Goal: Navigation & Orientation: Find specific page/section

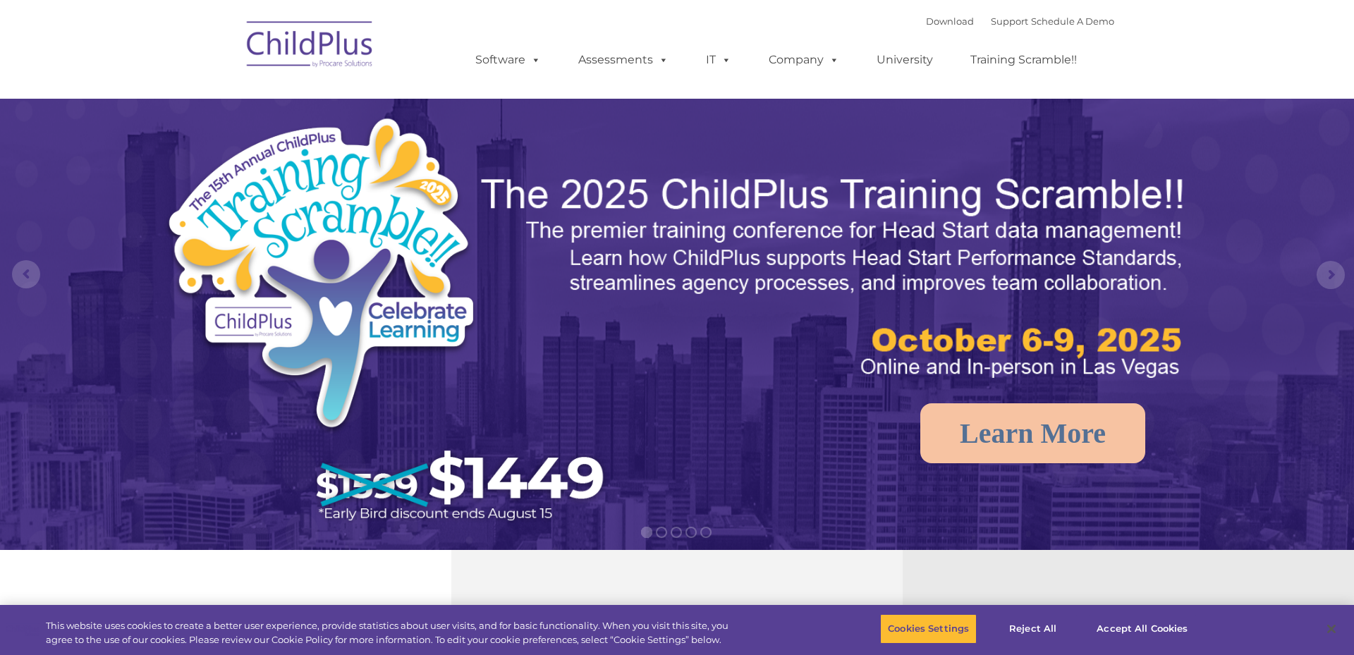
select select "MEDIUM"
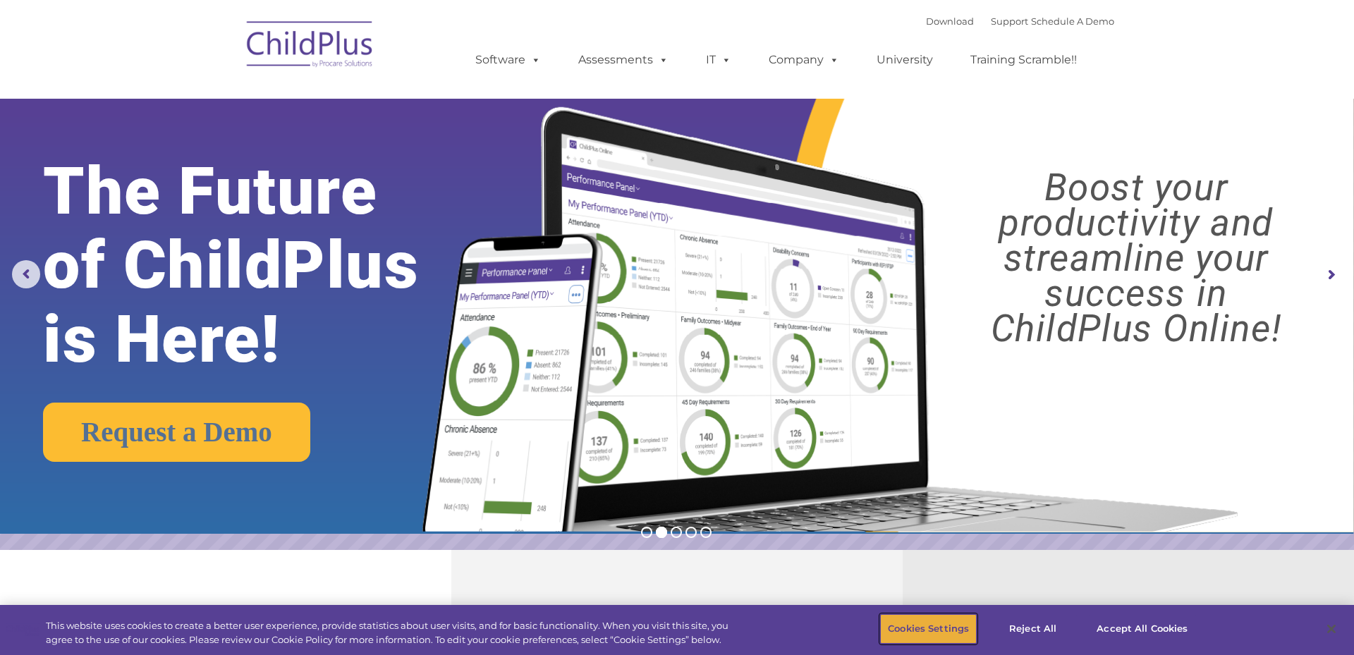
click at [914, 628] on button "Cookies Settings" at bounding box center [928, 629] width 97 height 30
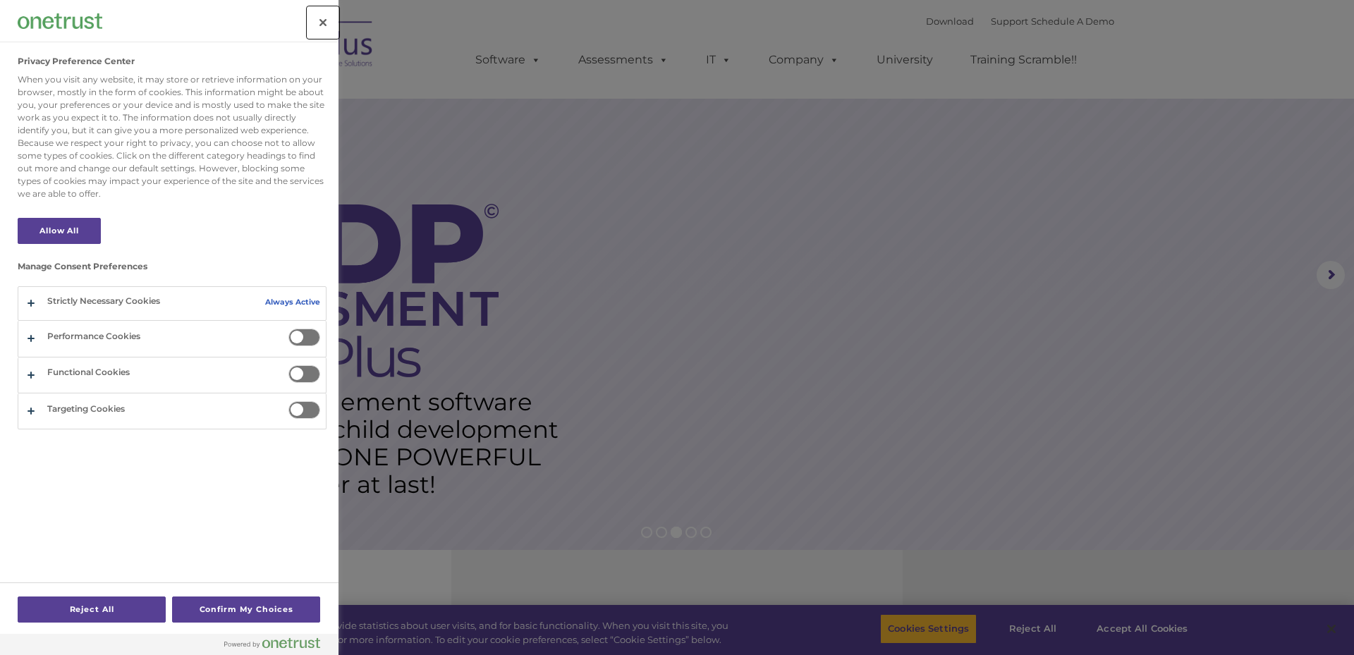
click at [325, 17] on button "Close" at bounding box center [323, 22] width 31 height 31
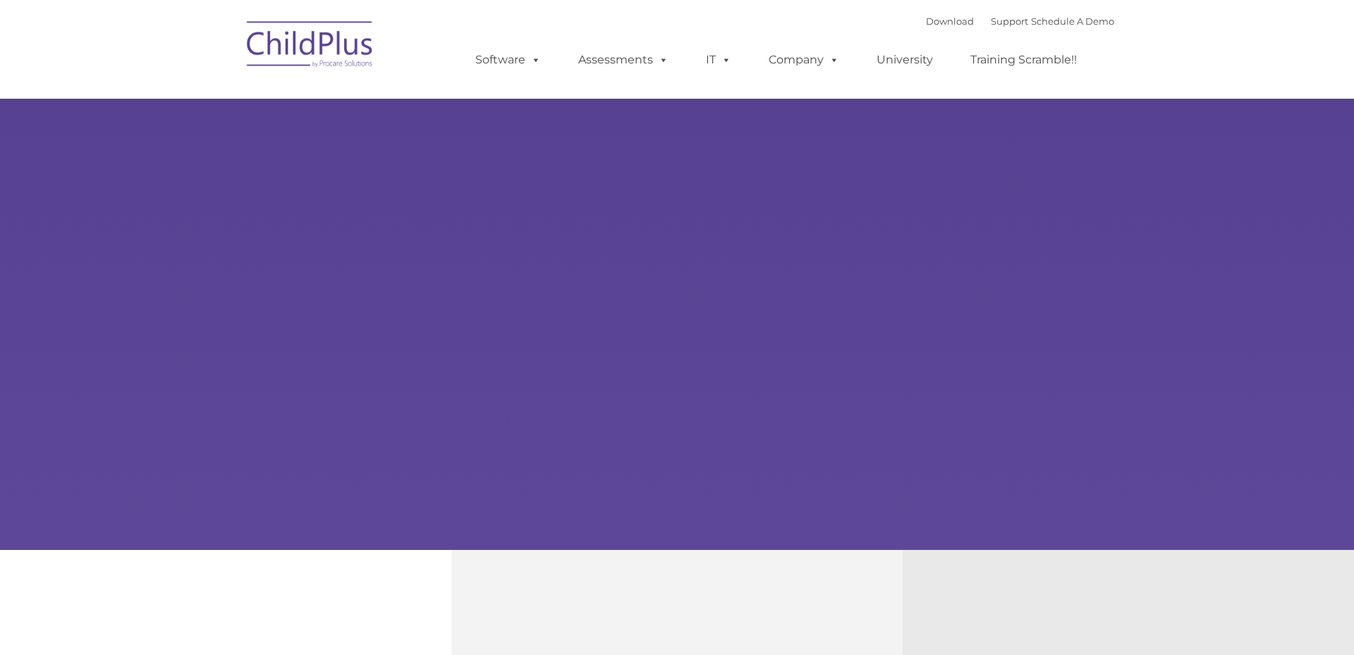
select select "MEDIUM"
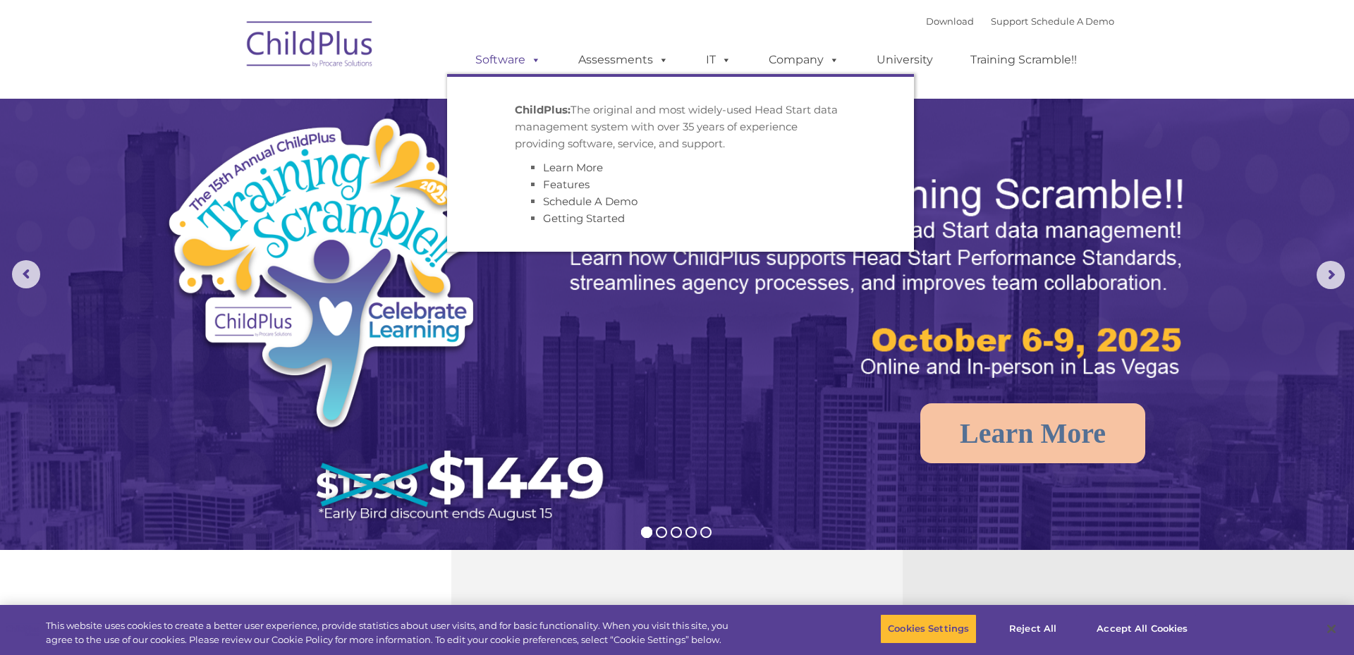
click at [534, 64] on span at bounding box center [534, 59] width 16 height 13
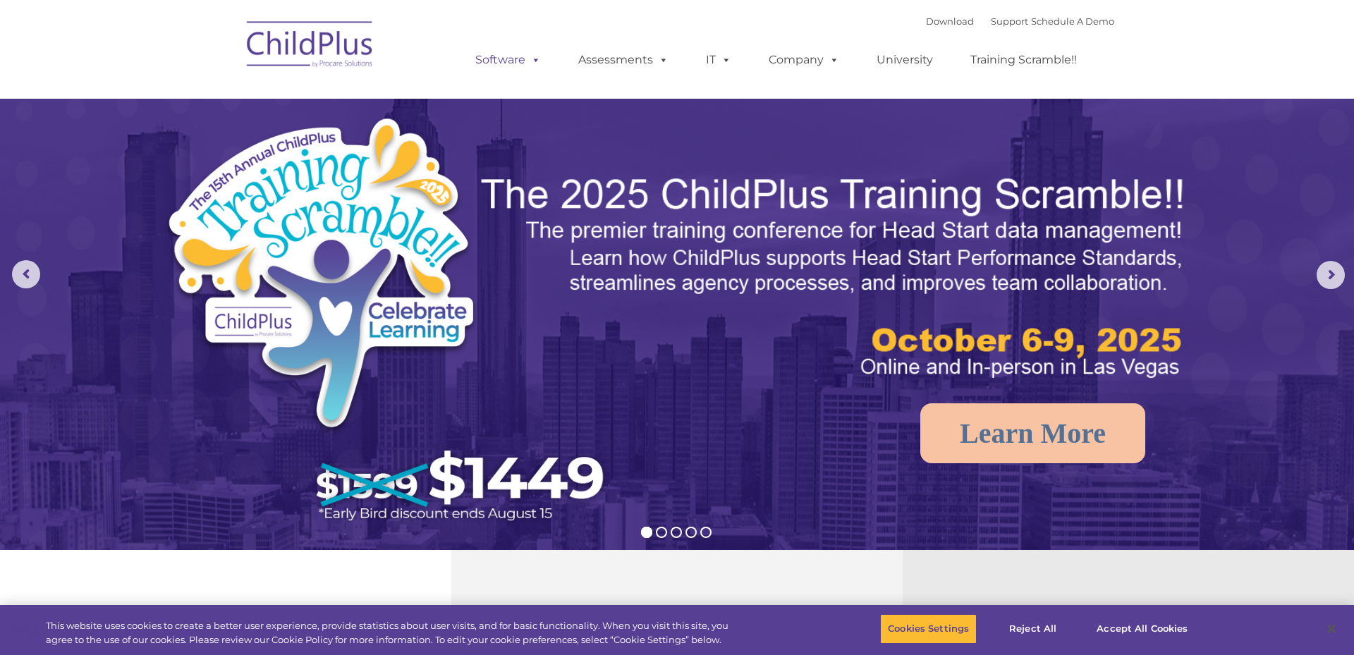
click at [535, 63] on span at bounding box center [534, 59] width 16 height 13
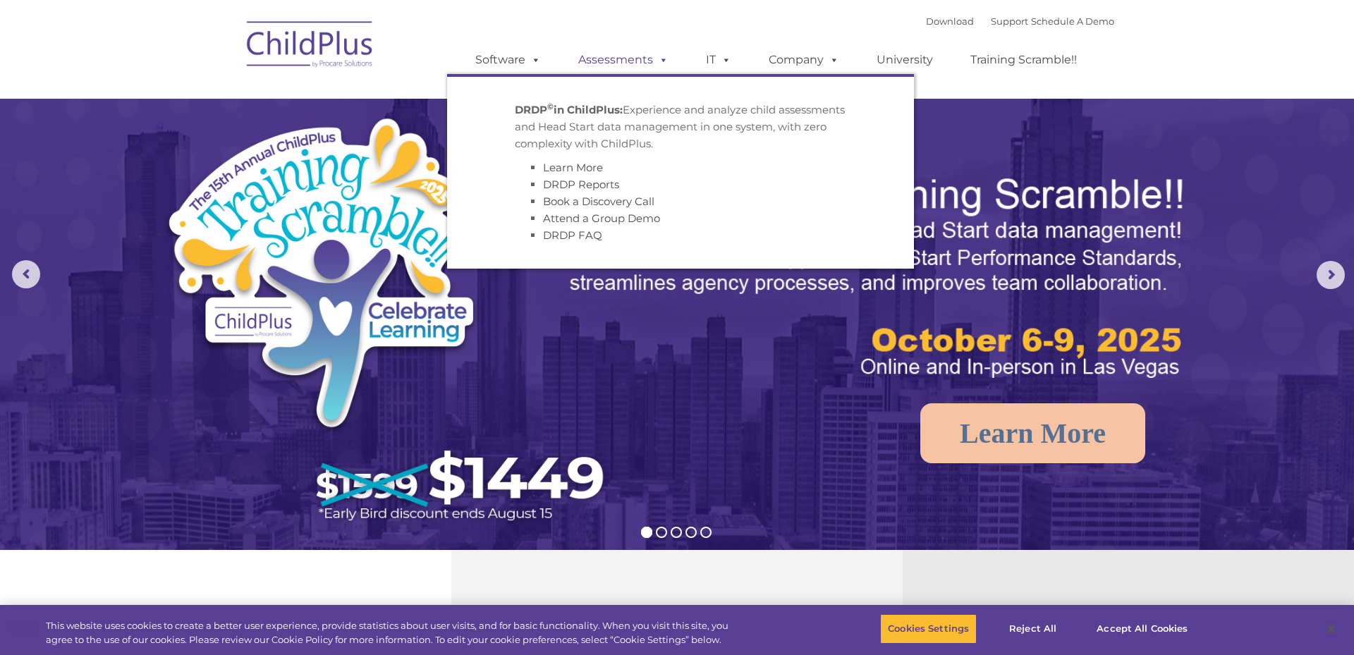
click at [658, 61] on span at bounding box center [661, 59] width 16 height 13
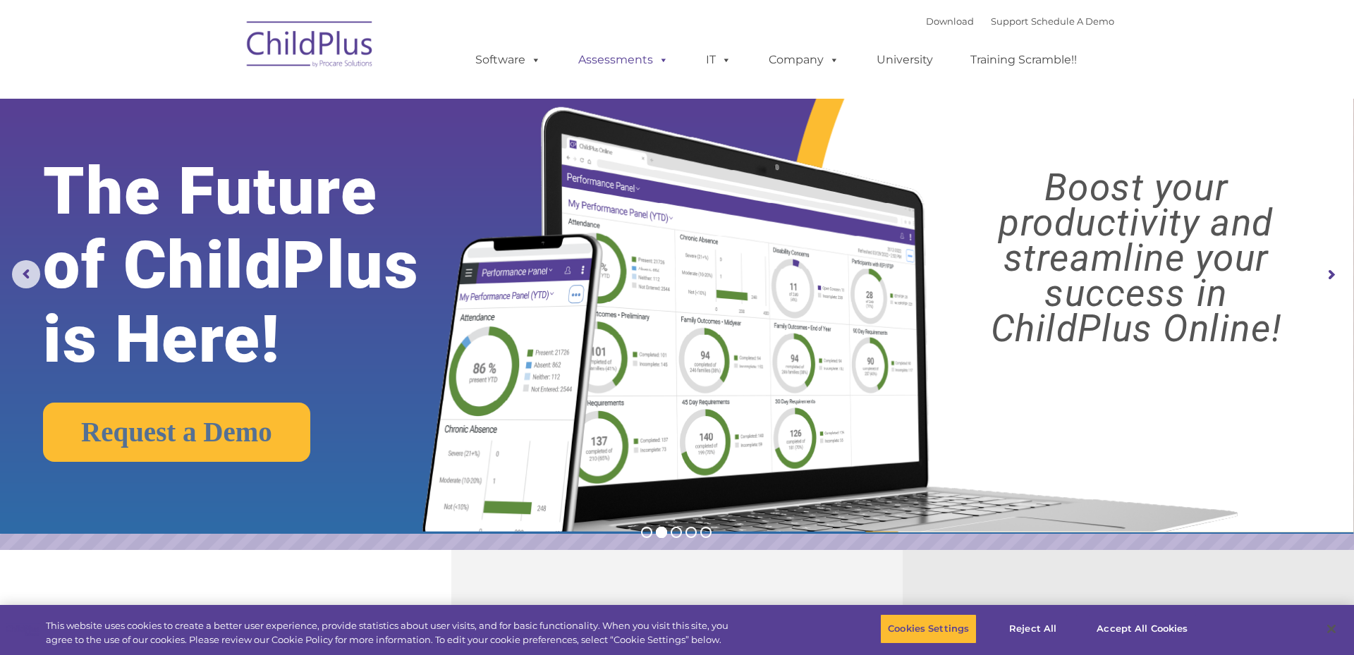
click at [662, 61] on span at bounding box center [661, 59] width 16 height 13
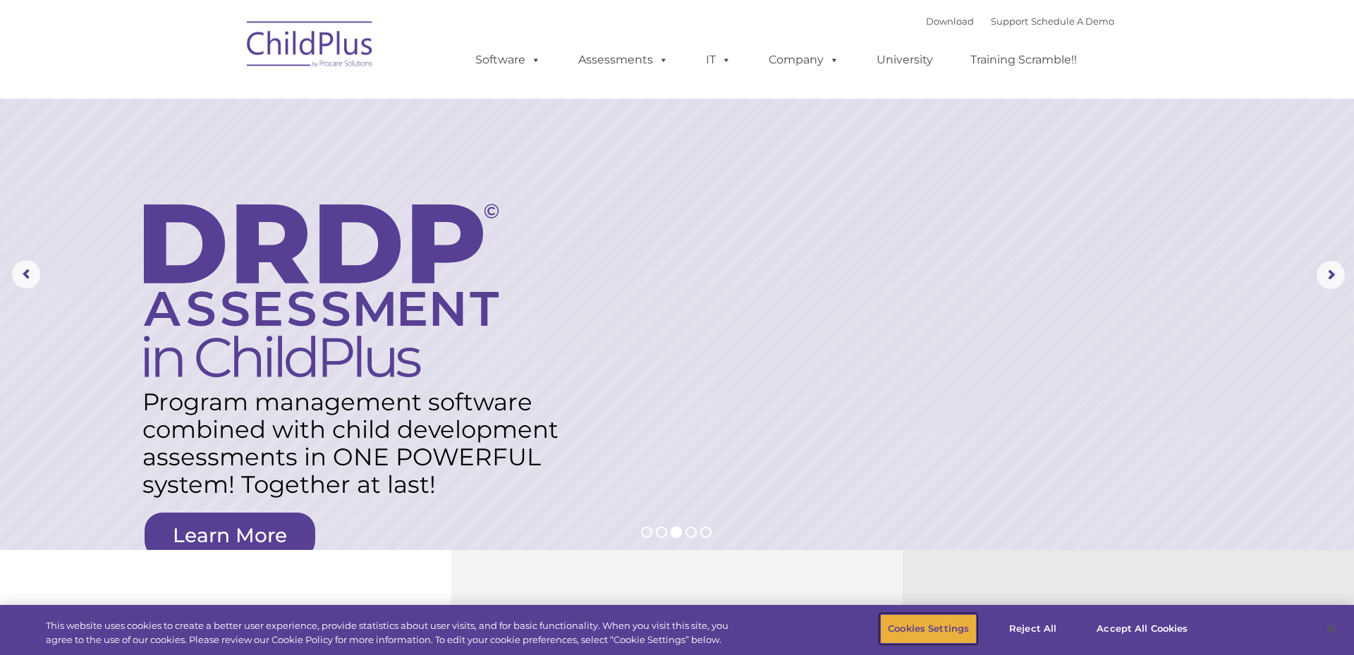
click at [965, 633] on button "Cookies Settings" at bounding box center [928, 629] width 97 height 30
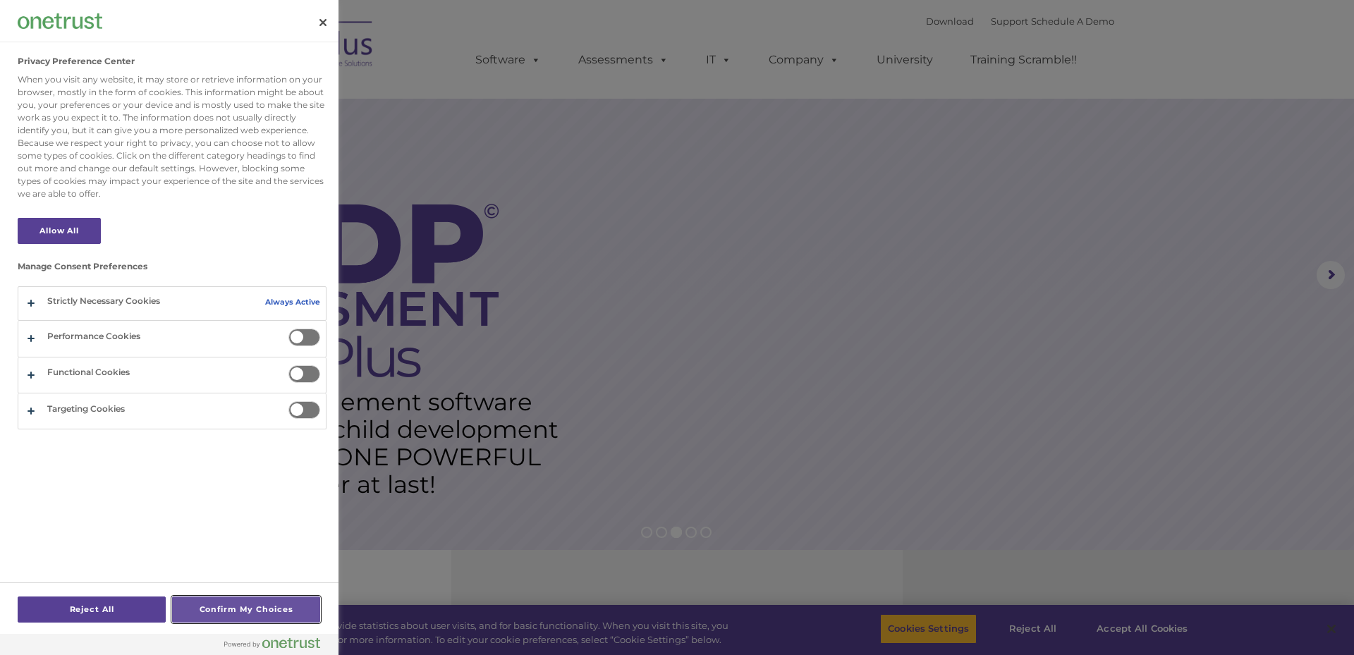
click at [218, 610] on button "Confirm My Choices" at bounding box center [246, 610] width 148 height 26
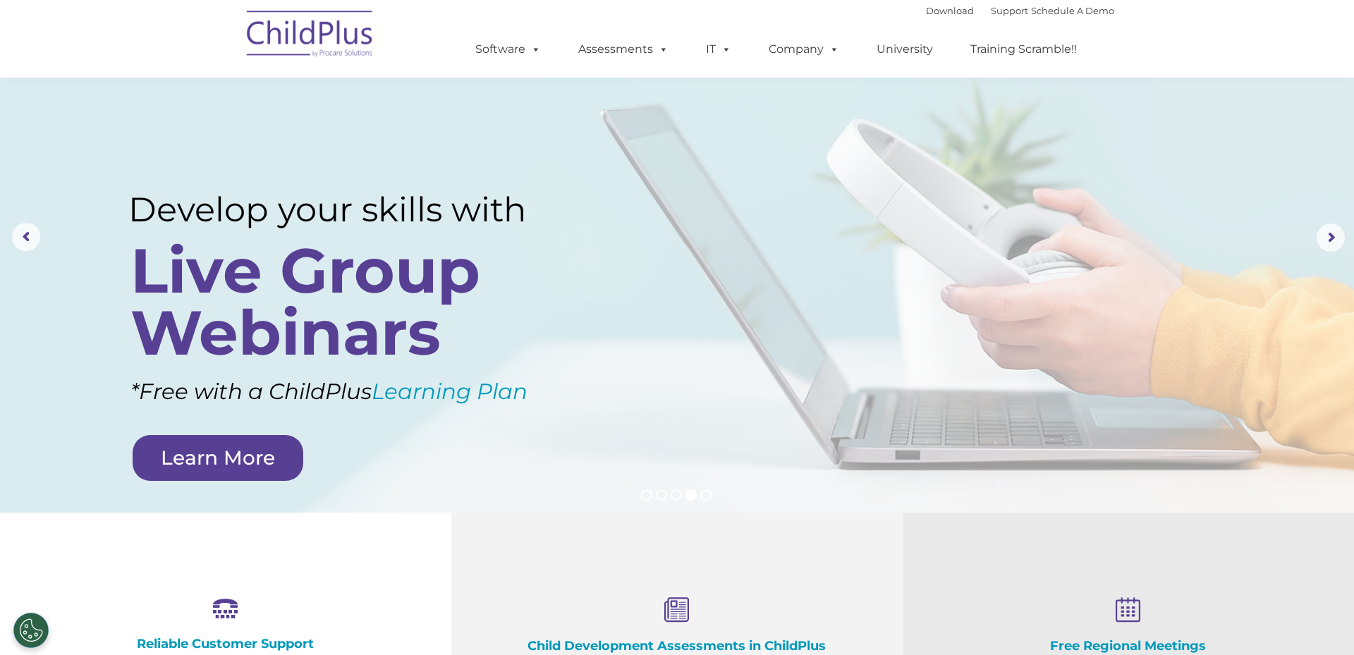
scroll to position [31, 0]
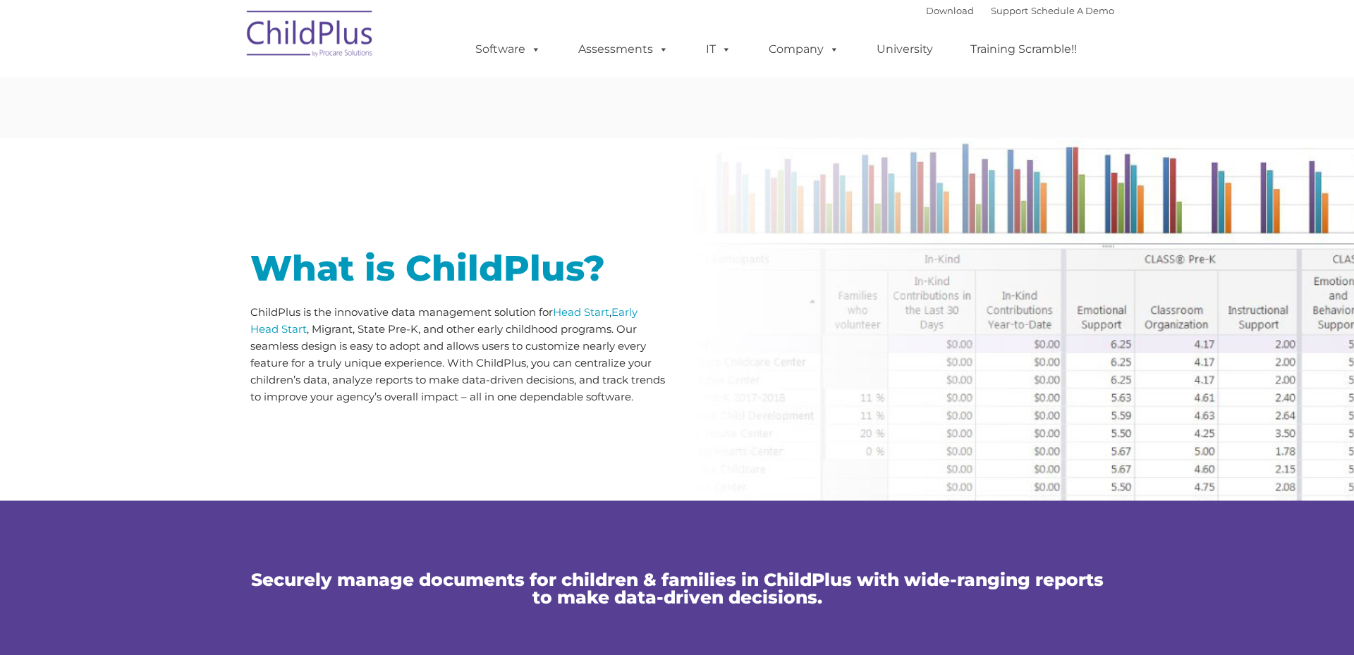
scroll to position [29, 0]
